Goal: Obtain resource: Download file/media

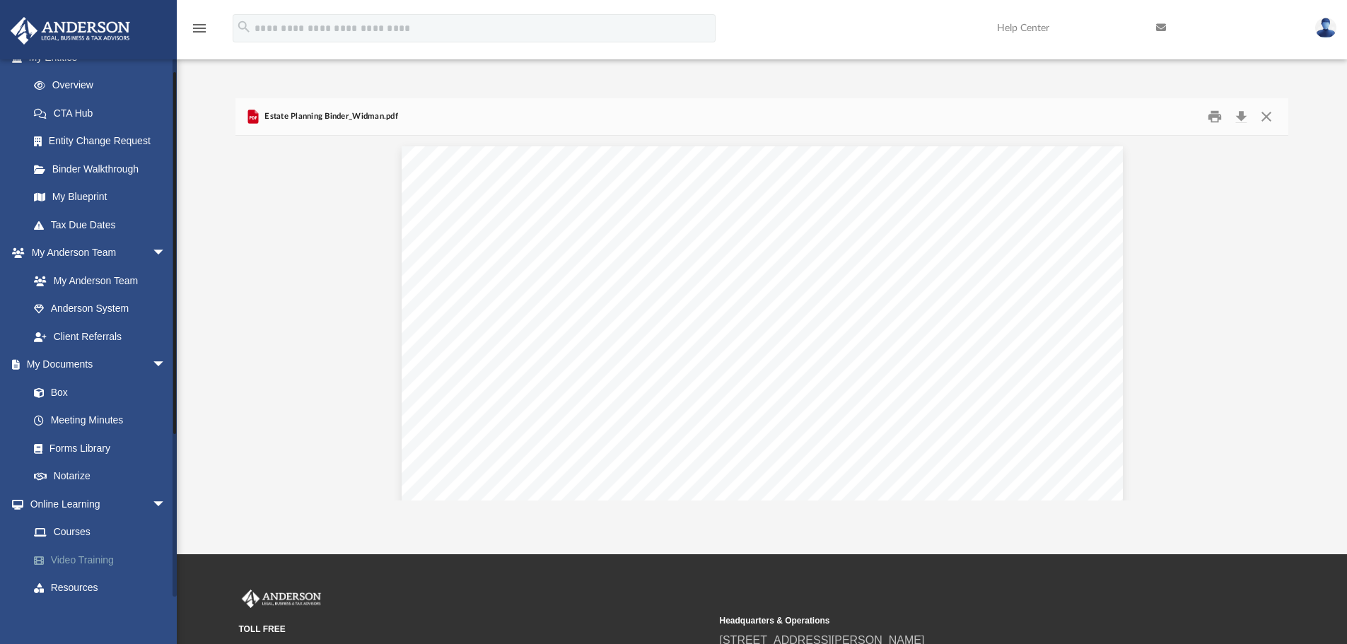
scroll to position [252, 0]
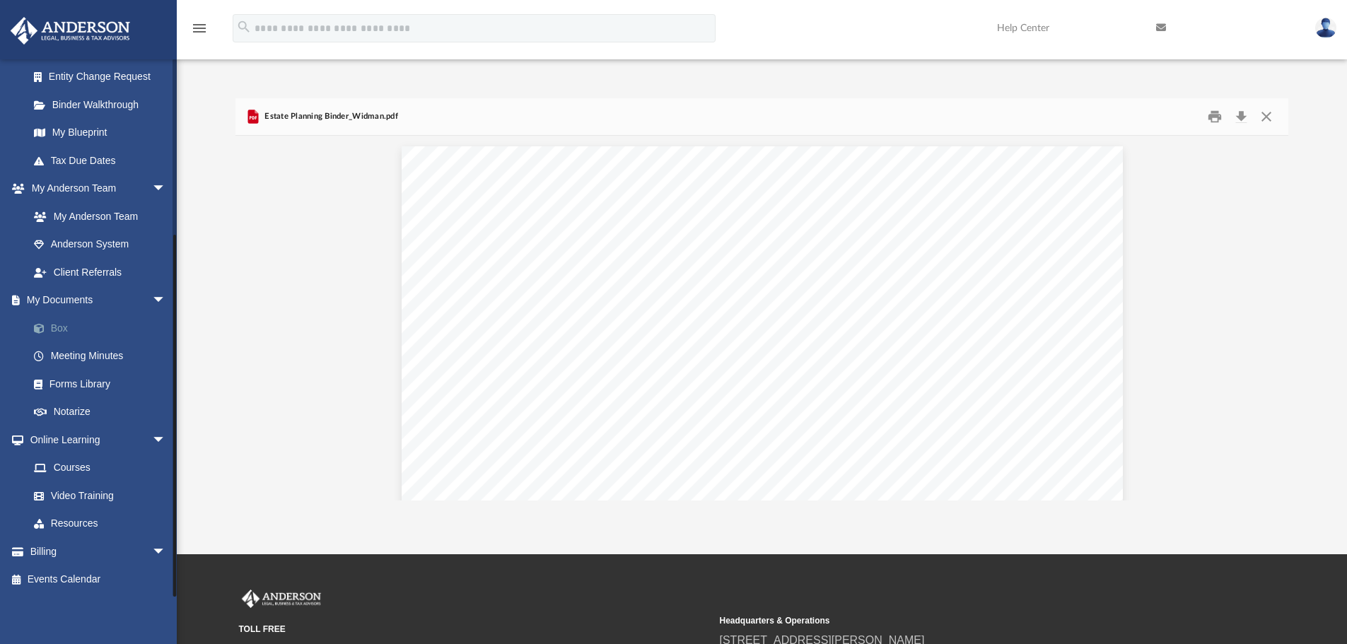
click at [60, 326] on link "Box" at bounding box center [104, 328] width 168 height 28
click at [58, 327] on link "Box" at bounding box center [104, 328] width 168 height 28
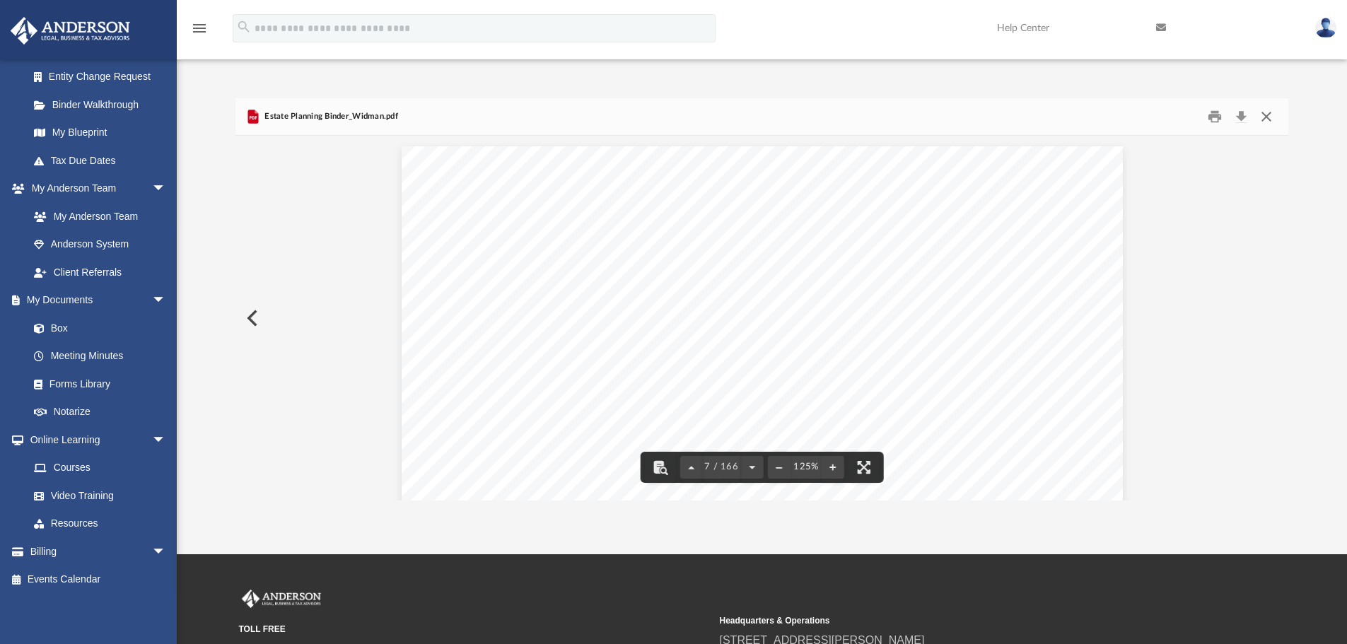
click at [1267, 113] on button "Close" at bounding box center [1266, 117] width 25 height 22
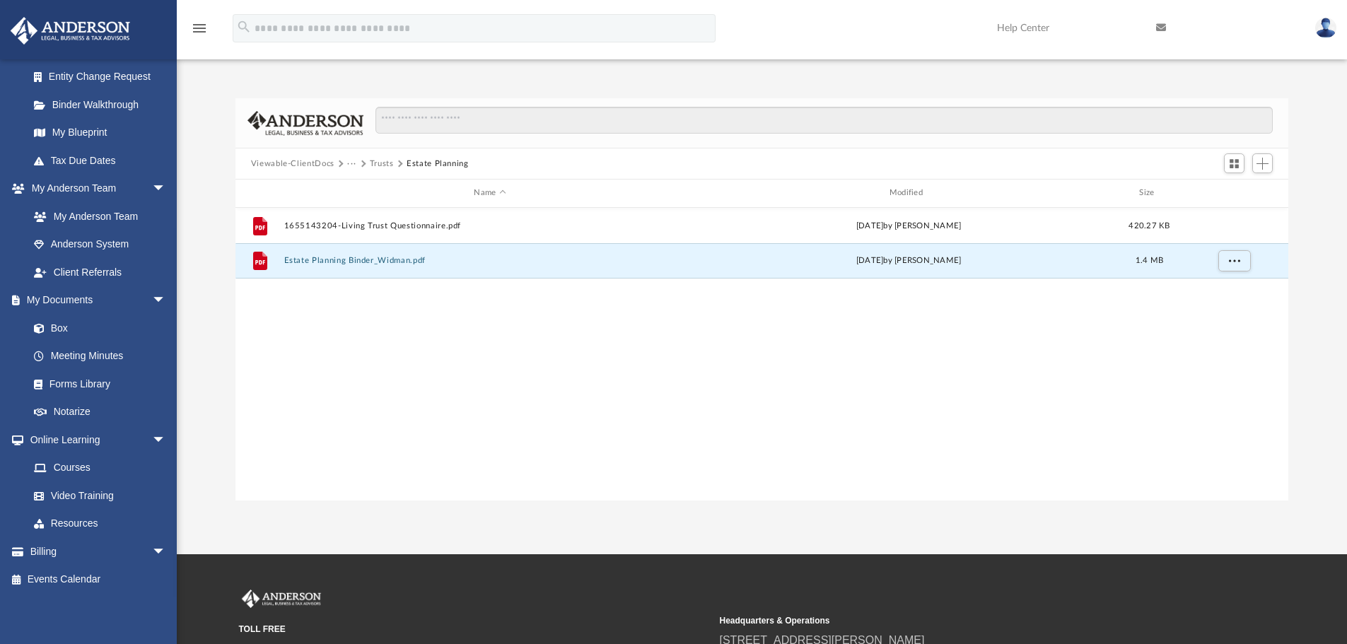
click at [296, 163] on button "Viewable-ClientDocs" at bounding box center [292, 164] width 83 height 13
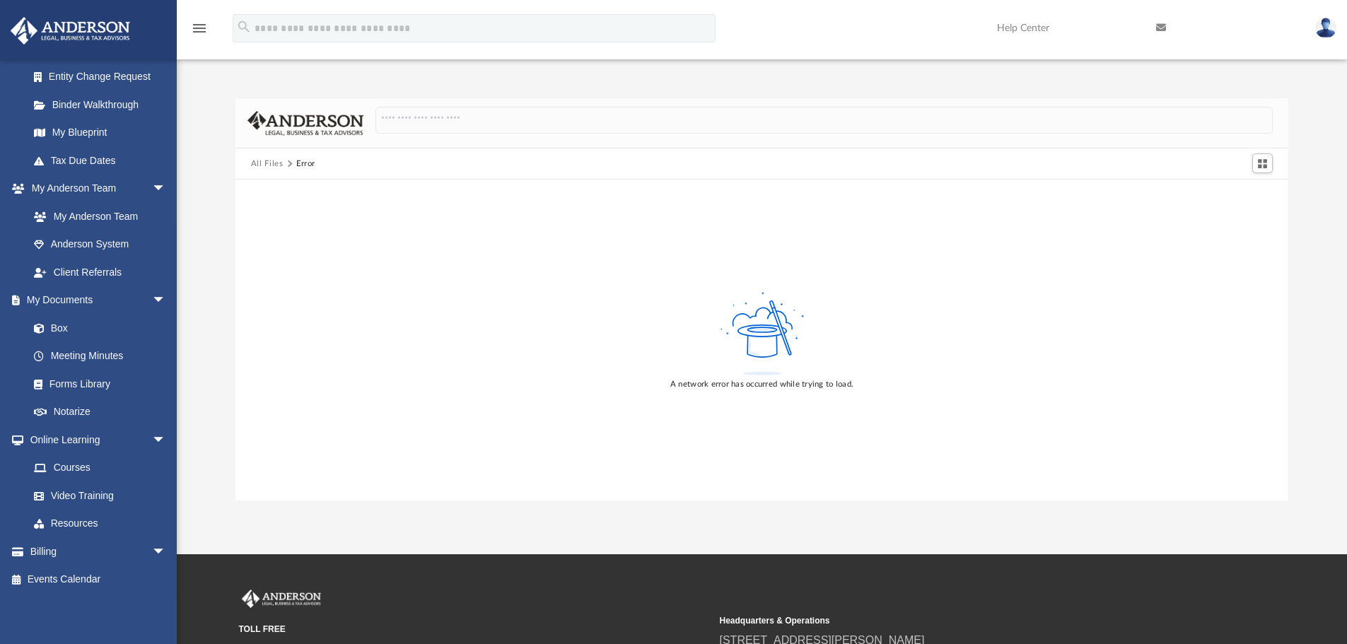
click at [272, 164] on button "All Files" at bounding box center [267, 164] width 33 height 13
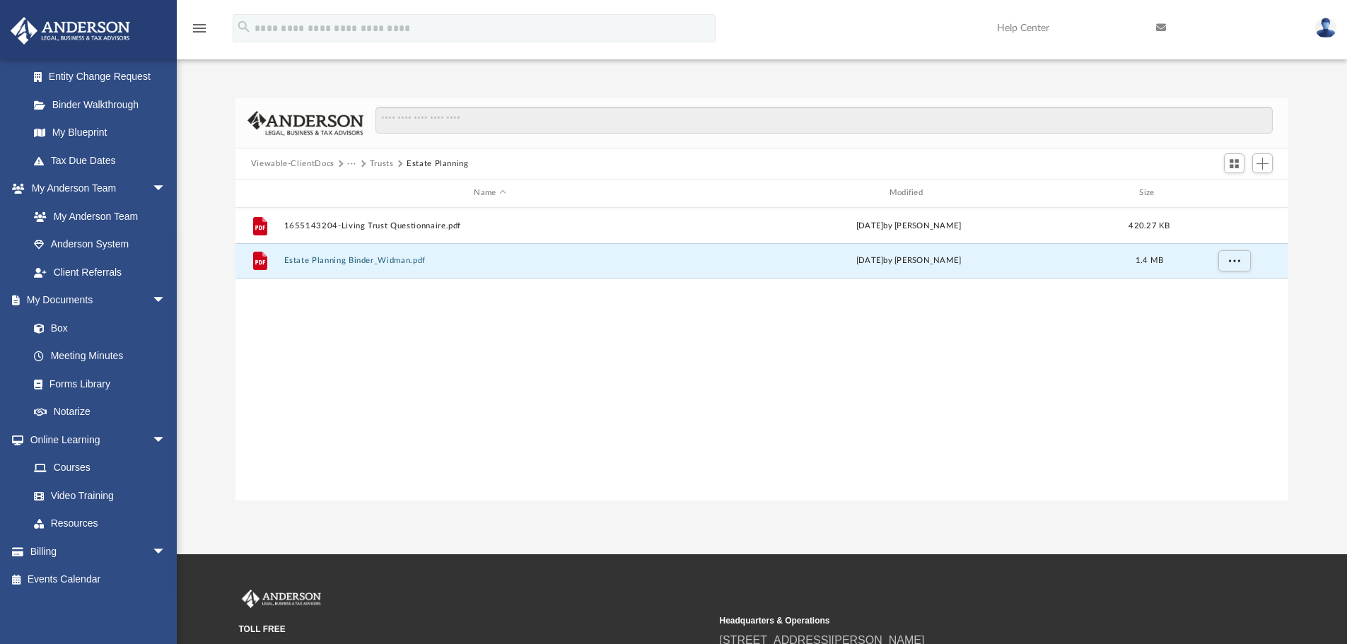
scroll to position [311, 1043]
click at [349, 161] on button "···" at bounding box center [351, 164] width 9 height 13
click at [361, 182] on li "Law" at bounding box center [363, 188] width 16 height 15
click at [354, 161] on button "···" at bounding box center [351, 164] width 9 height 13
click at [360, 187] on li "Law" at bounding box center [363, 188] width 16 height 15
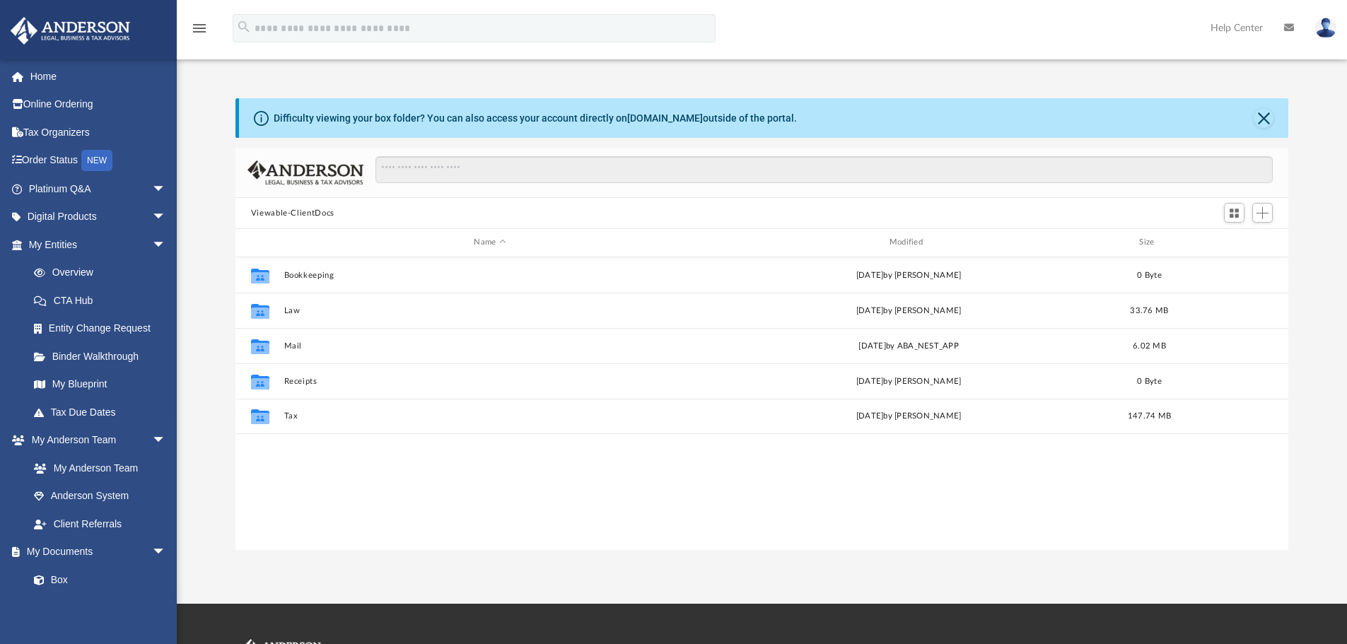
scroll to position [311, 1043]
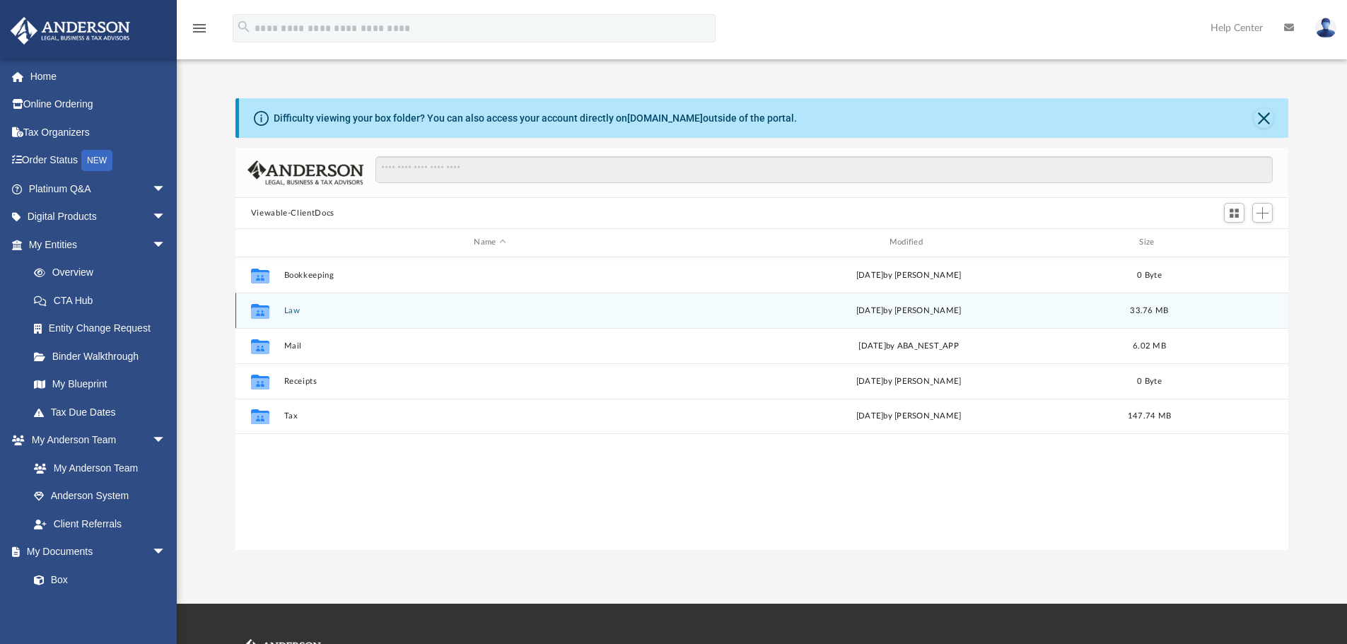
click at [297, 311] on button "Law" at bounding box center [490, 310] width 412 height 9
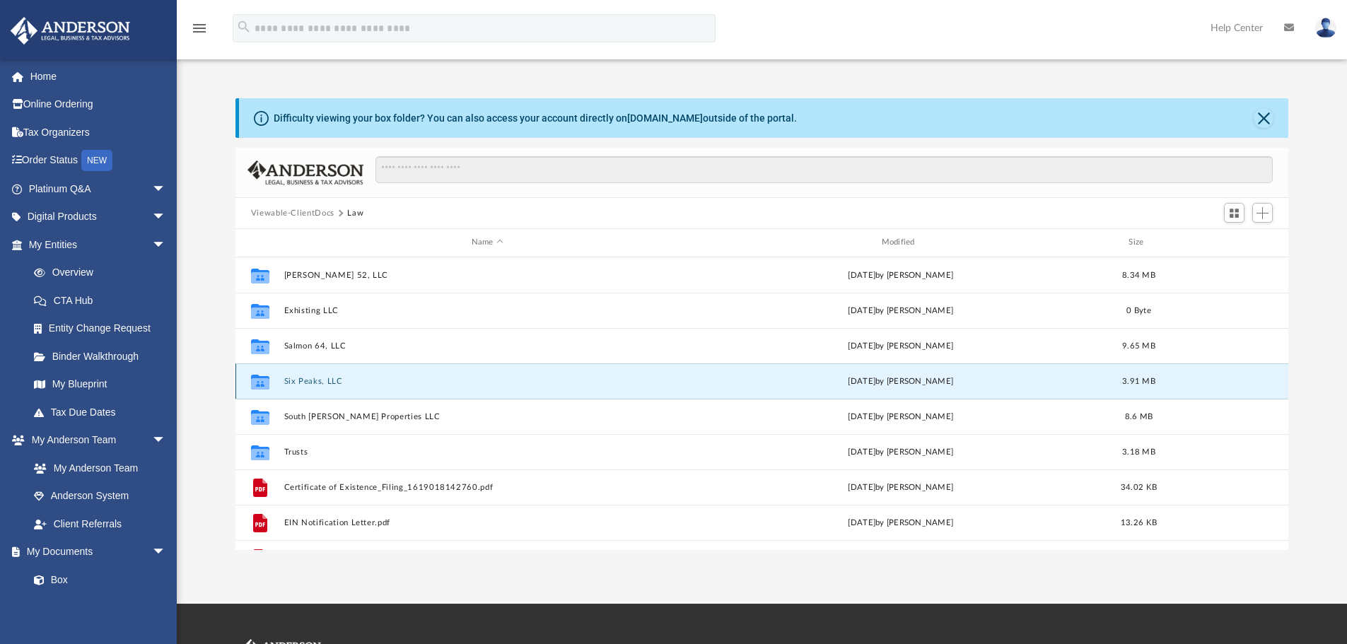
click at [304, 379] on button "Six Peaks, LLC" at bounding box center [487, 381] width 407 height 9
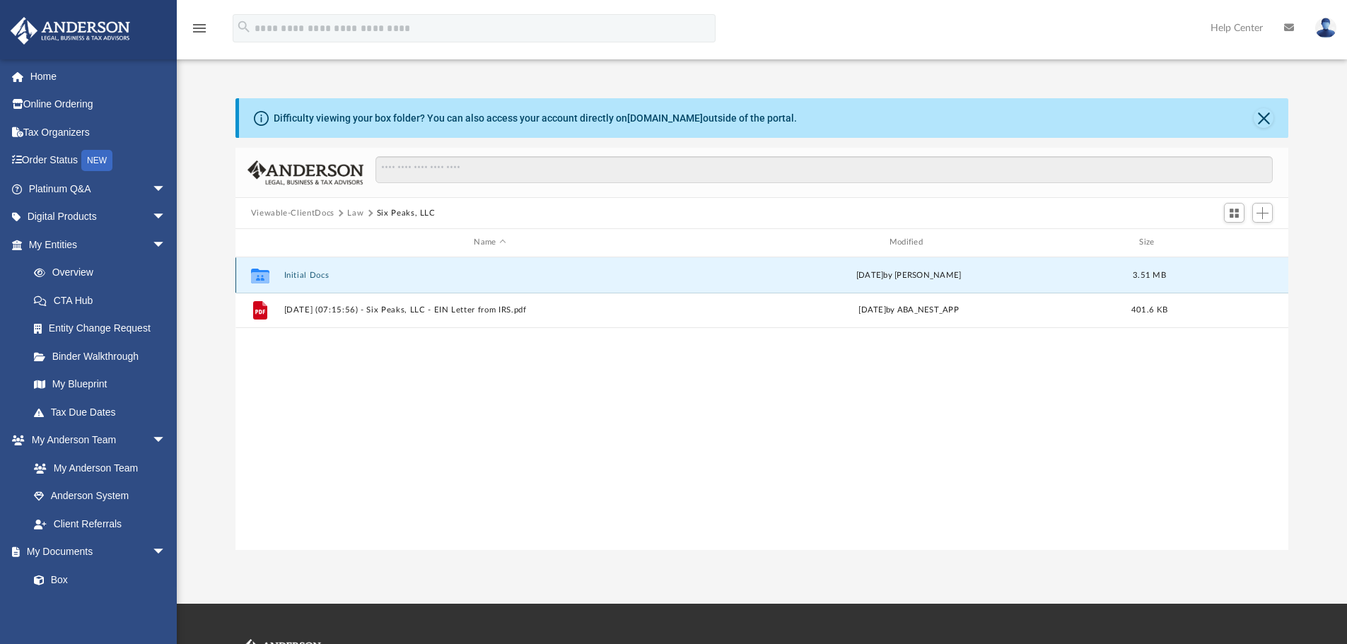
click at [306, 279] on button "Initial Docs" at bounding box center [490, 275] width 412 height 9
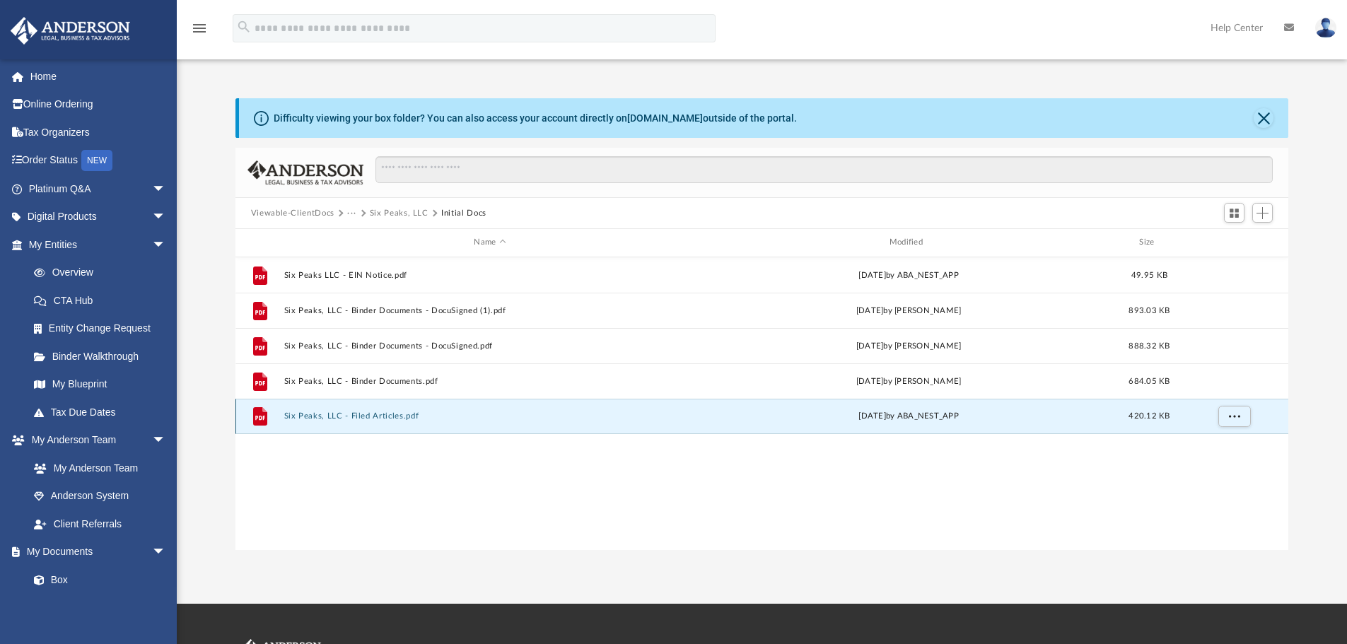
click at [379, 413] on button "Six Peaks, LLC - Filed Articles.pdf" at bounding box center [490, 416] width 412 height 9
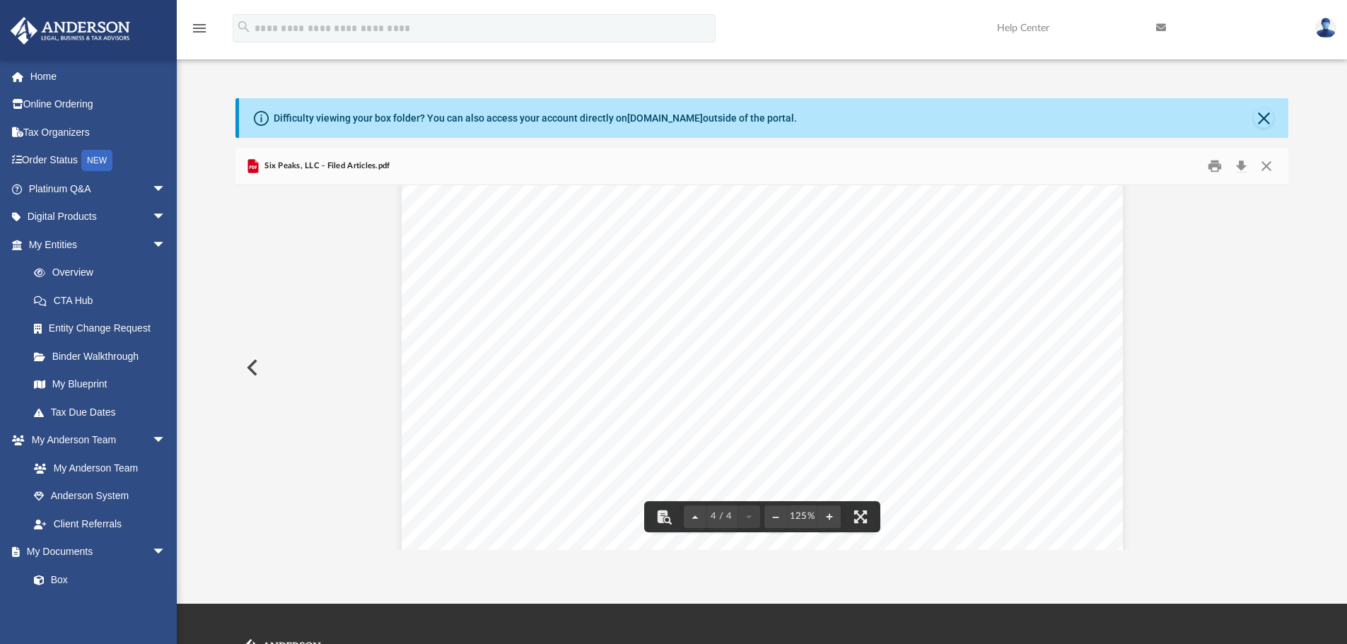
scroll to position [3030, 0]
click at [1265, 165] on button "Close" at bounding box center [1266, 167] width 25 height 22
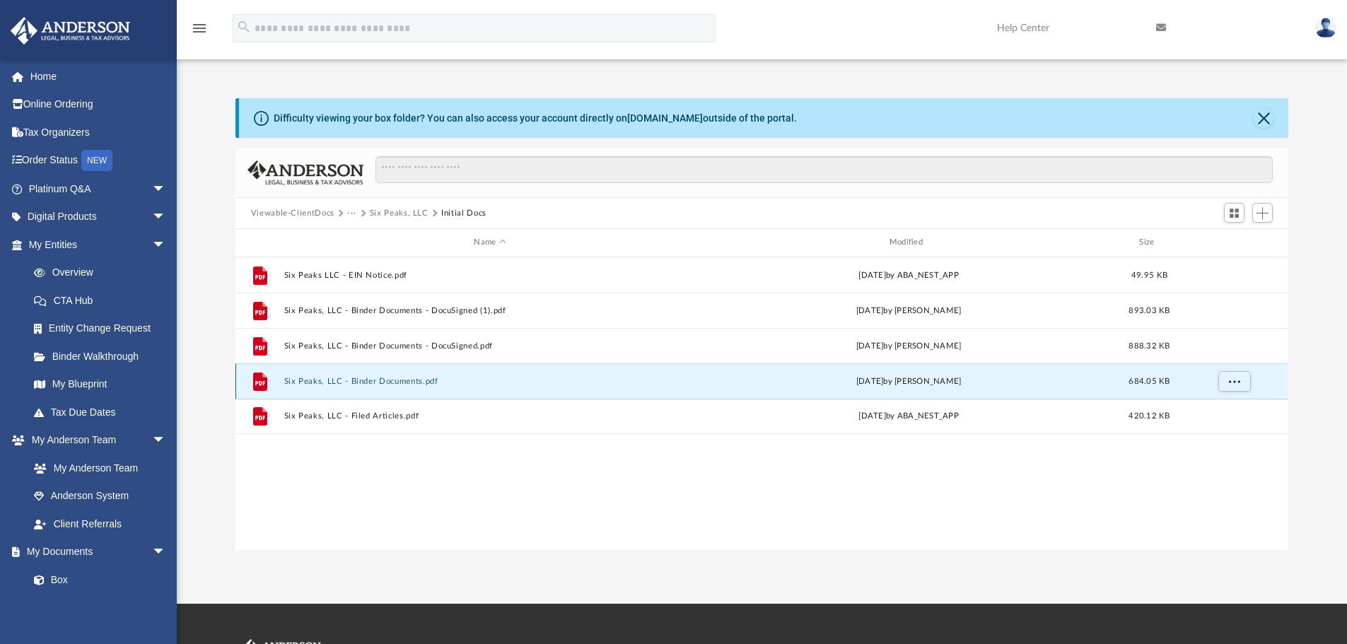
click at [370, 384] on button "Six Peaks, LLC - Binder Documents.pdf" at bounding box center [490, 381] width 412 height 9
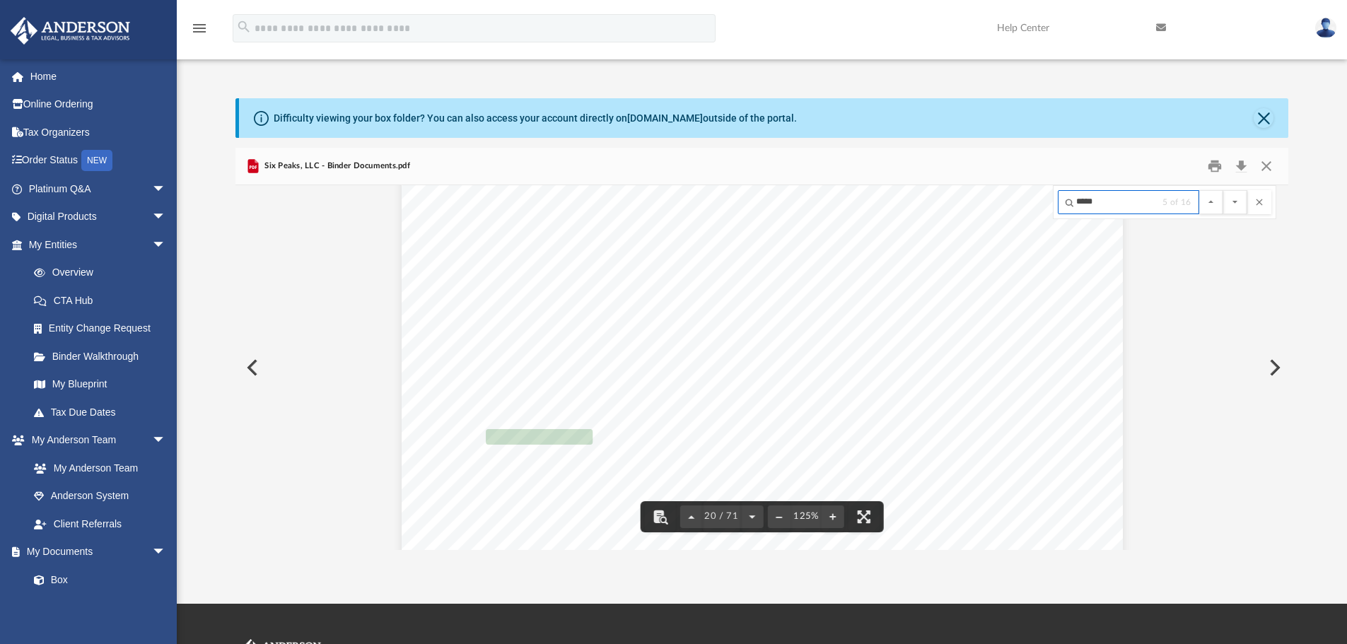
scroll to position [18383, 0]
type input "*****"
click at [1217, 201] on button "File preview" at bounding box center [1212, 202] width 24 height 24
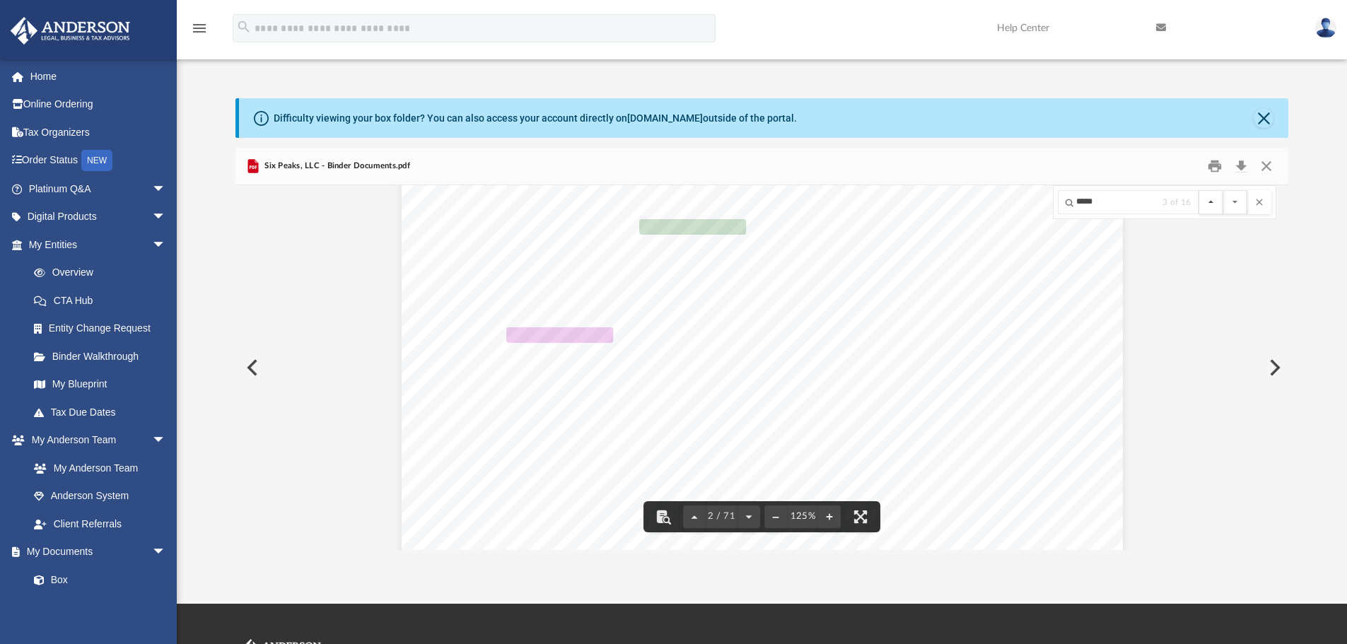
click at [1217, 201] on button "File preview" at bounding box center [1212, 202] width 24 height 24
click at [1236, 202] on button "File preview" at bounding box center [1236, 202] width 24 height 24
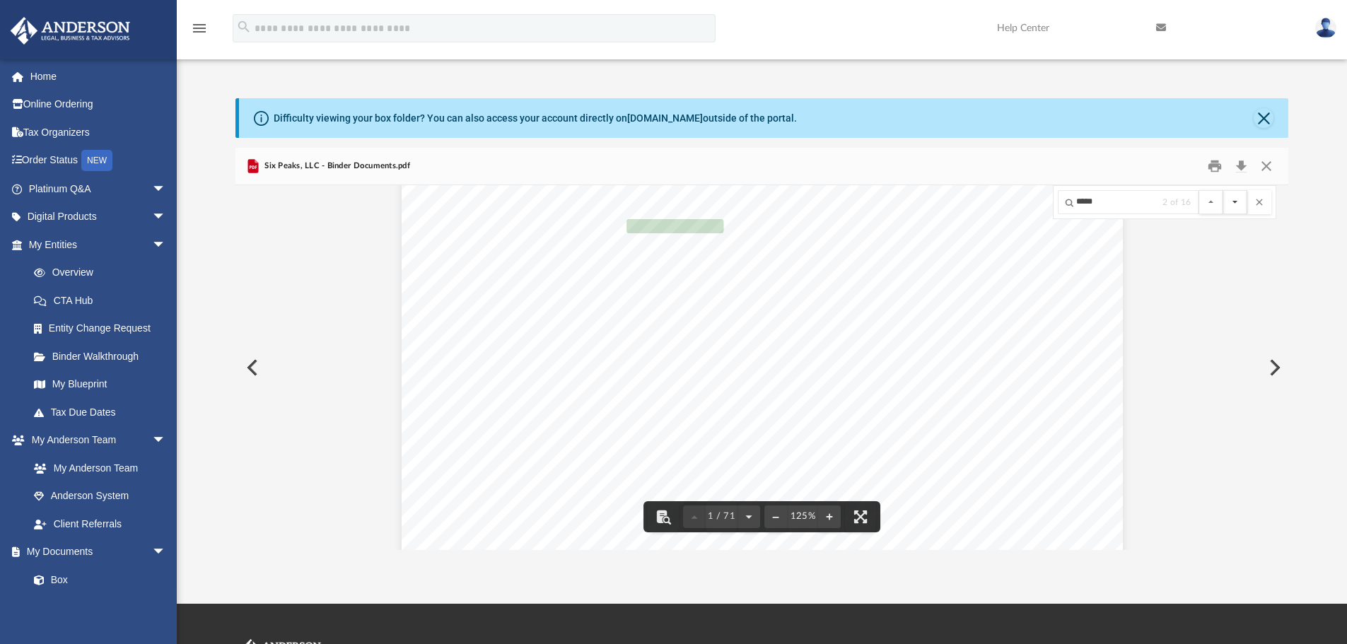
click at [1236, 202] on button "File preview" at bounding box center [1236, 202] width 24 height 24
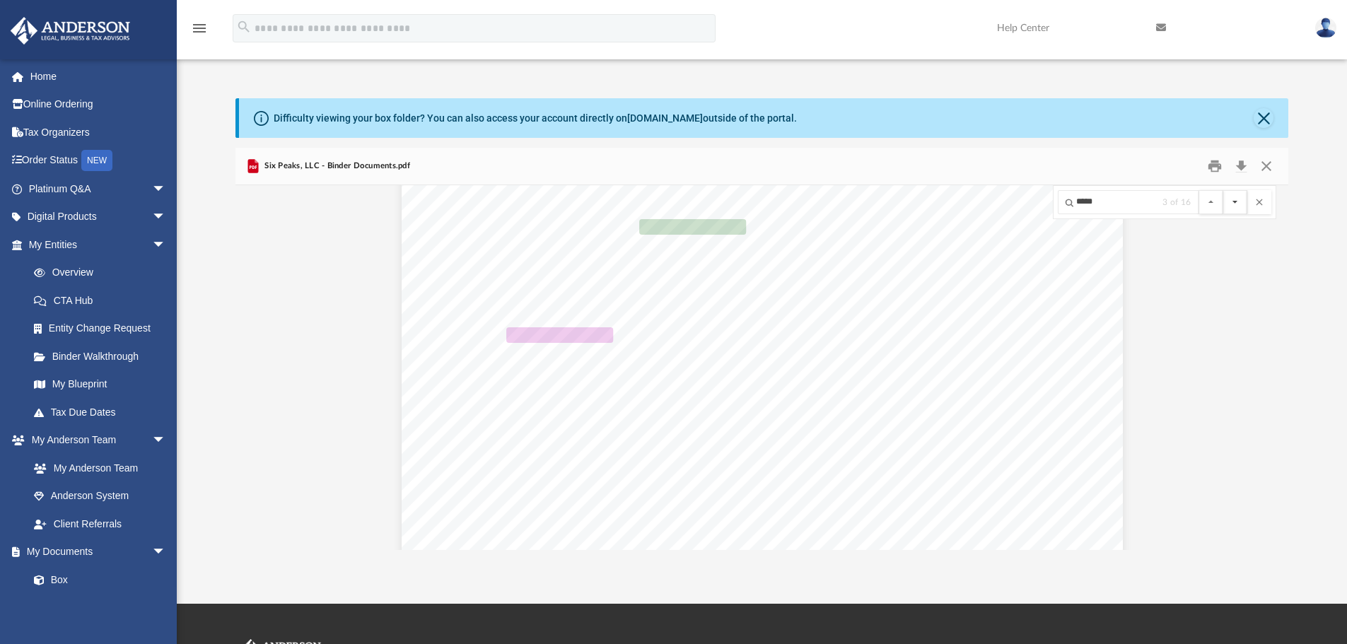
click at [1236, 202] on button "File preview" at bounding box center [1236, 202] width 24 height 24
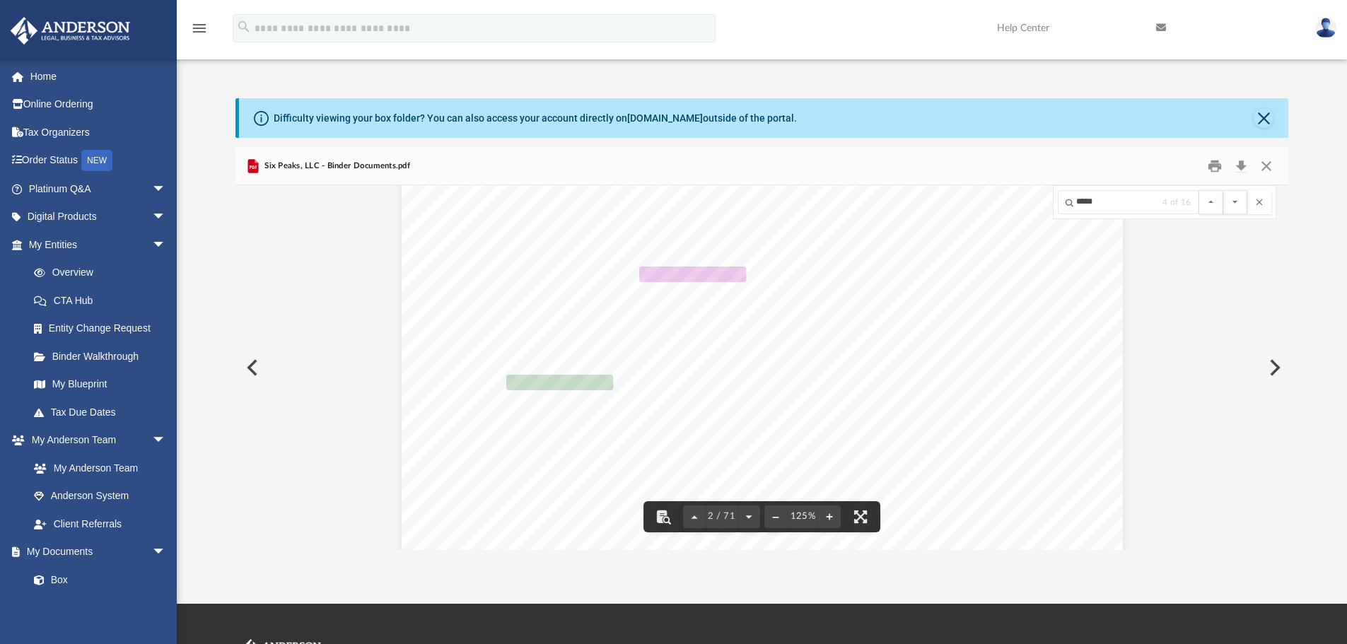
scroll to position [1270, 0]
click at [1236, 201] on button "File preview" at bounding box center [1236, 202] width 24 height 24
click at [1234, 203] on button "File preview" at bounding box center [1236, 202] width 24 height 24
click at [1238, 202] on button "File preview" at bounding box center [1236, 202] width 24 height 24
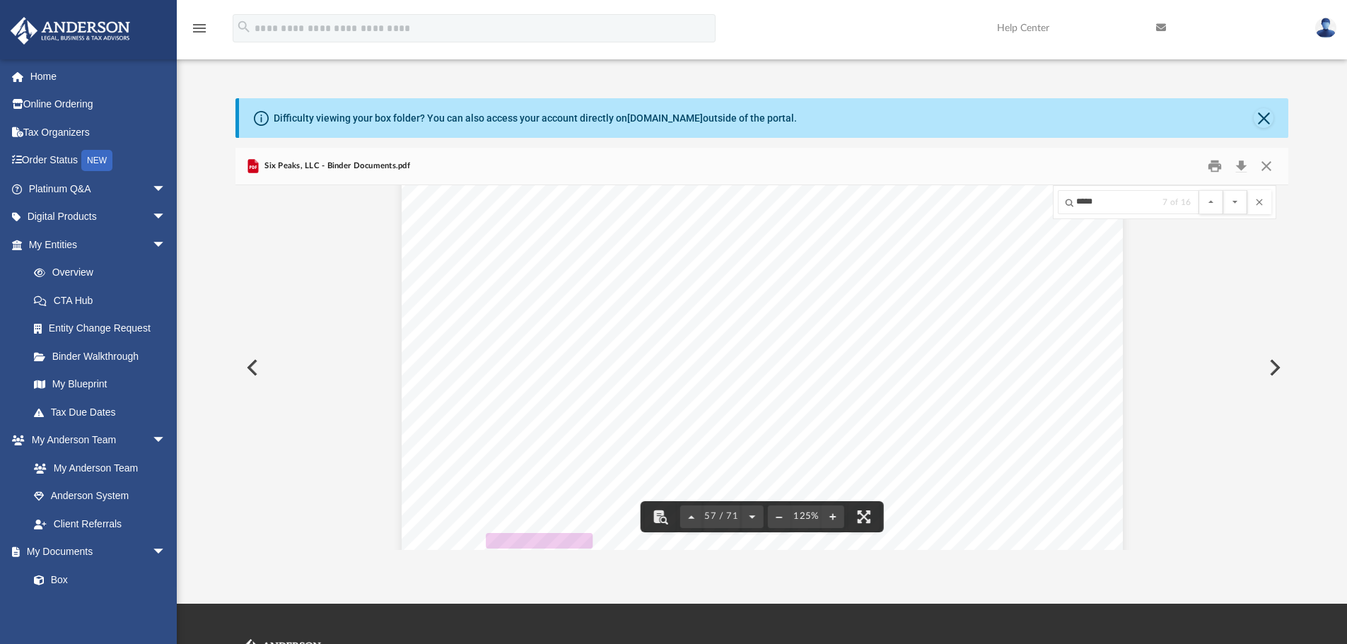
scroll to position [53640, 0]
click at [1236, 199] on button "File preview" at bounding box center [1236, 202] width 24 height 24
click at [1240, 202] on button "File preview" at bounding box center [1236, 202] width 24 height 24
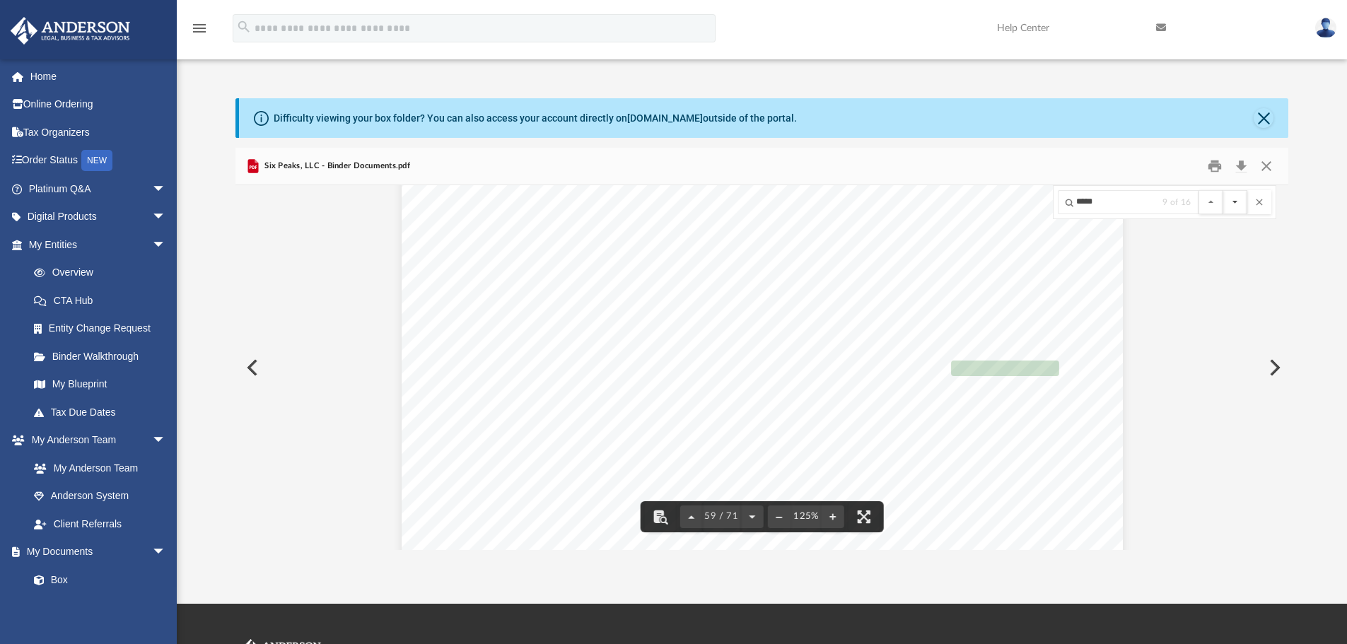
click at [1236, 205] on button "File preview" at bounding box center [1236, 202] width 24 height 24
click at [1230, 204] on button "File preview" at bounding box center [1236, 202] width 24 height 24
click at [1236, 202] on button "File preview" at bounding box center [1236, 202] width 24 height 24
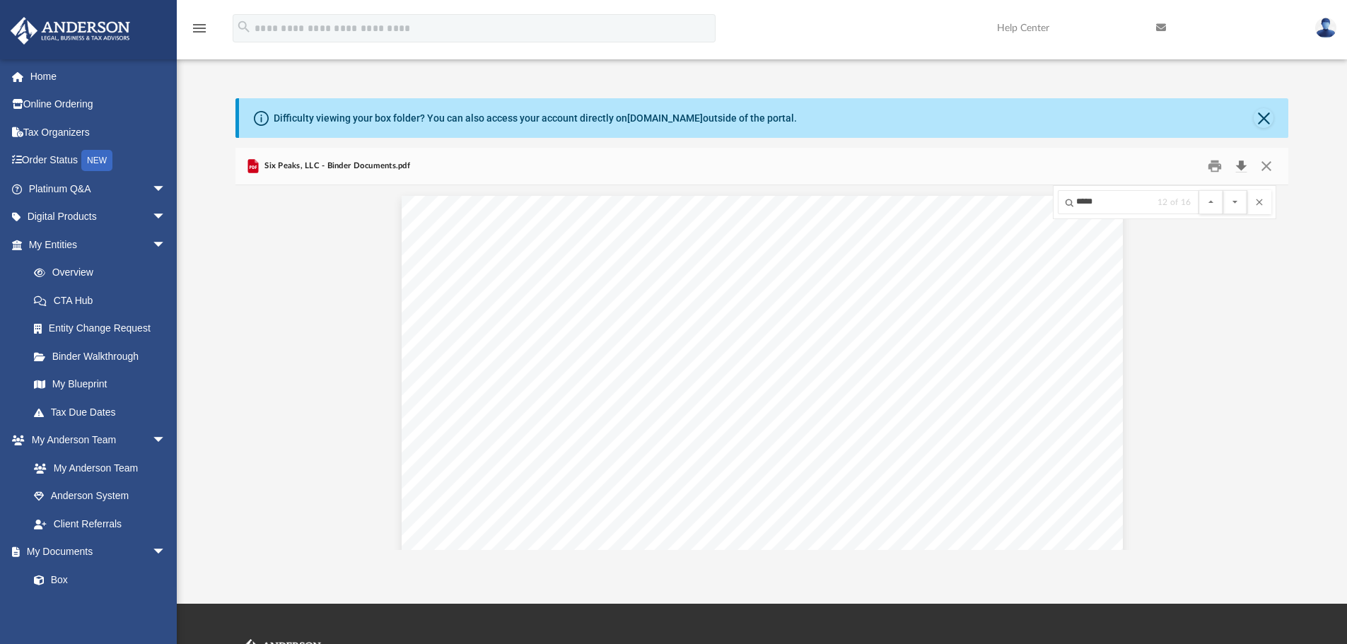
click at [1241, 166] on button "Download" at bounding box center [1241, 167] width 25 height 22
